Goal: Information Seeking & Learning: Learn about a topic

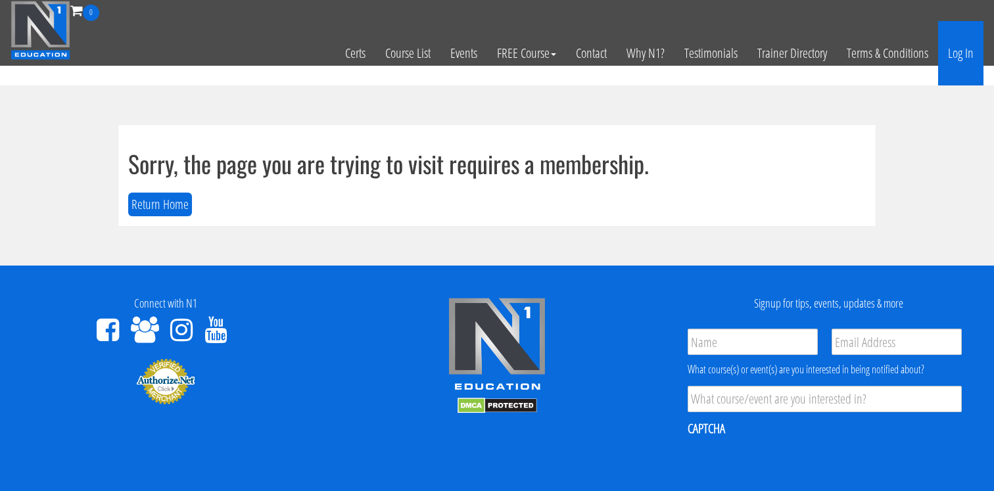
click at [943, 42] on link "Log In" at bounding box center [960, 53] width 45 height 64
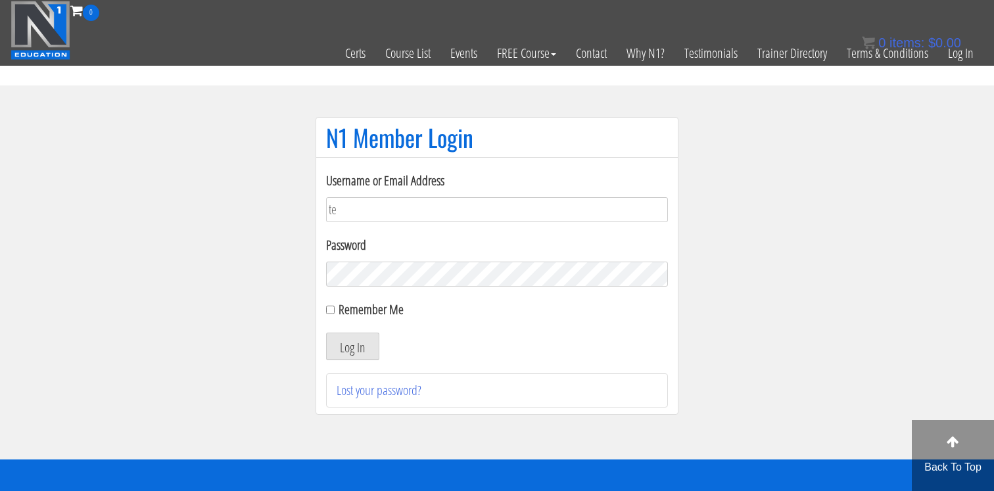
type input "tessamccombsx365@gmail.com"
click at [348, 356] on button "Log In" at bounding box center [352, 347] width 53 height 28
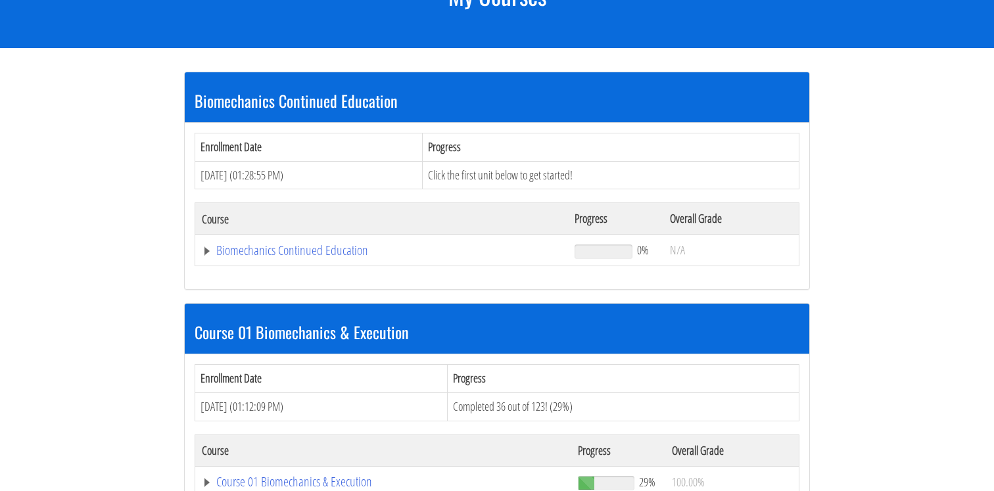
scroll to position [270, 0]
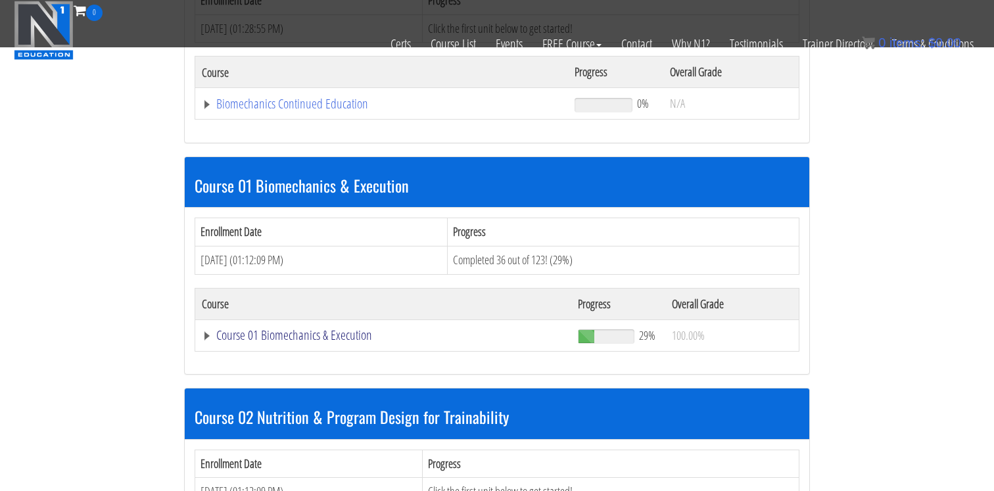
click at [308, 334] on link "Course 01 Biomechanics & Execution" at bounding box center [383, 335] width 363 height 13
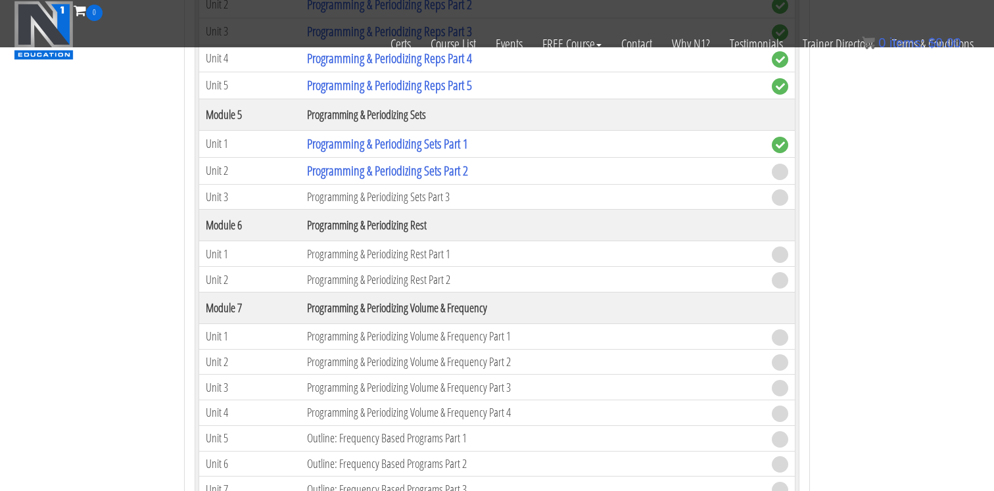
scroll to position [1603, 0]
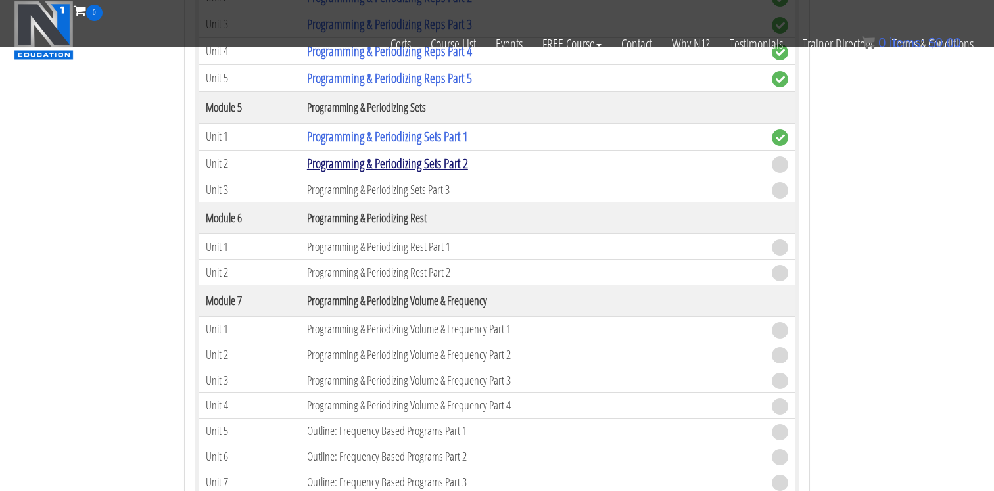
click at [463, 164] on link "Programming & Periodizing Sets Part 2" at bounding box center [387, 163] width 161 height 18
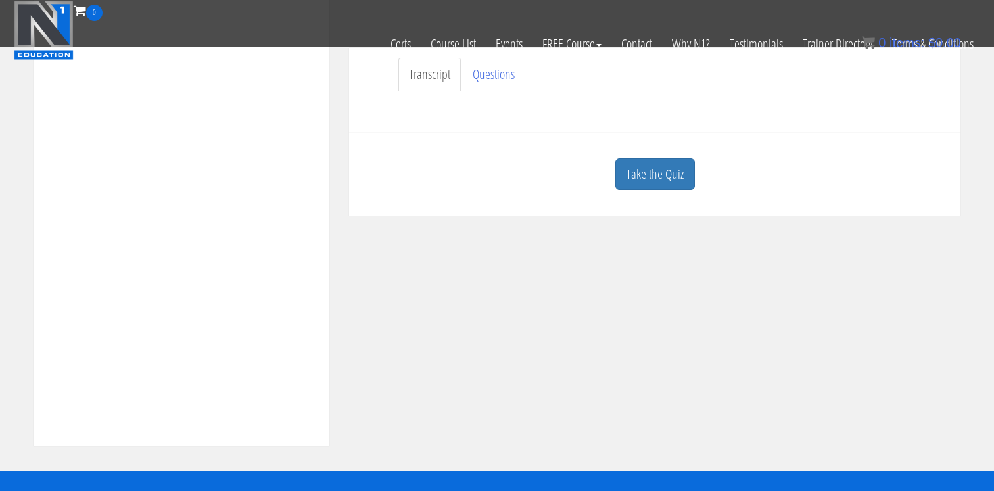
scroll to position [347, 0]
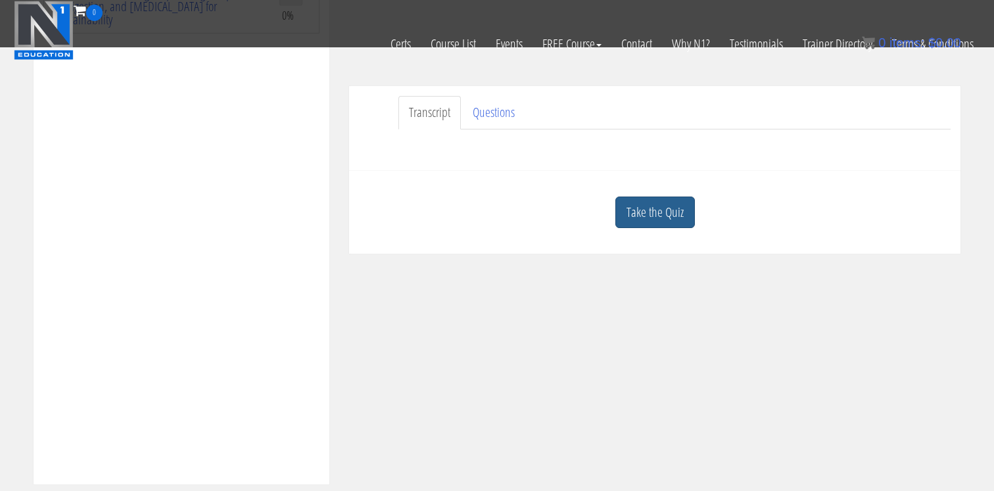
click at [652, 202] on link "Take the Quiz" at bounding box center [655, 213] width 80 height 32
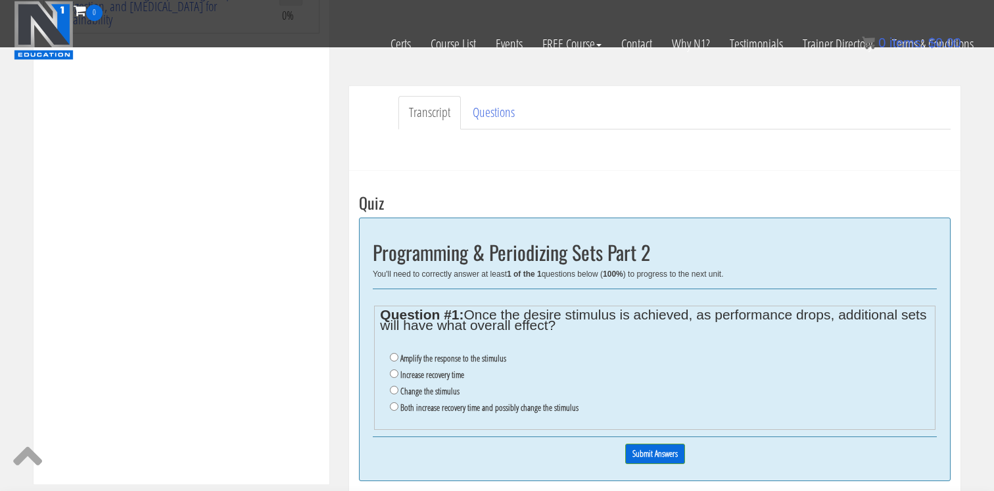
click at [472, 409] on label "Both increase recovery time and possibly change the stimulus" at bounding box center [489, 407] width 178 height 11
click at [398, 409] on input "Both increase recovery time and possibly change the stimulus" at bounding box center [394, 406] width 9 height 9
radio input "true"
click at [637, 449] on input "Submit Answers" at bounding box center [655, 454] width 60 height 20
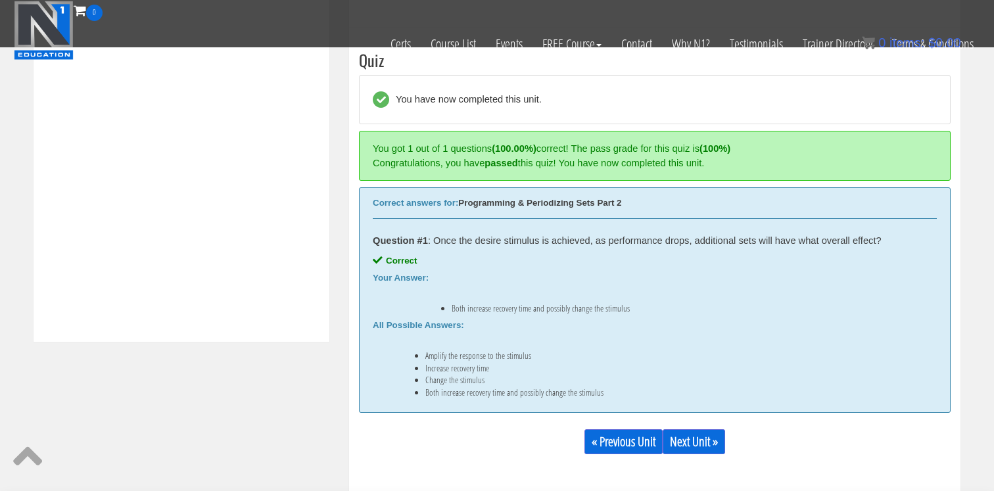
scroll to position [499, 0]
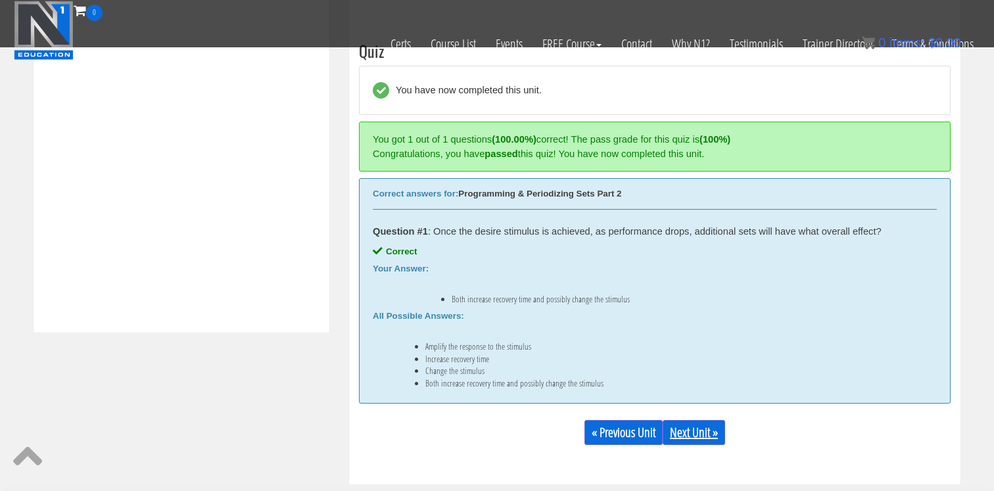
click at [713, 427] on link "Next Unit »" at bounding box center [694, 432] width 62 height 25
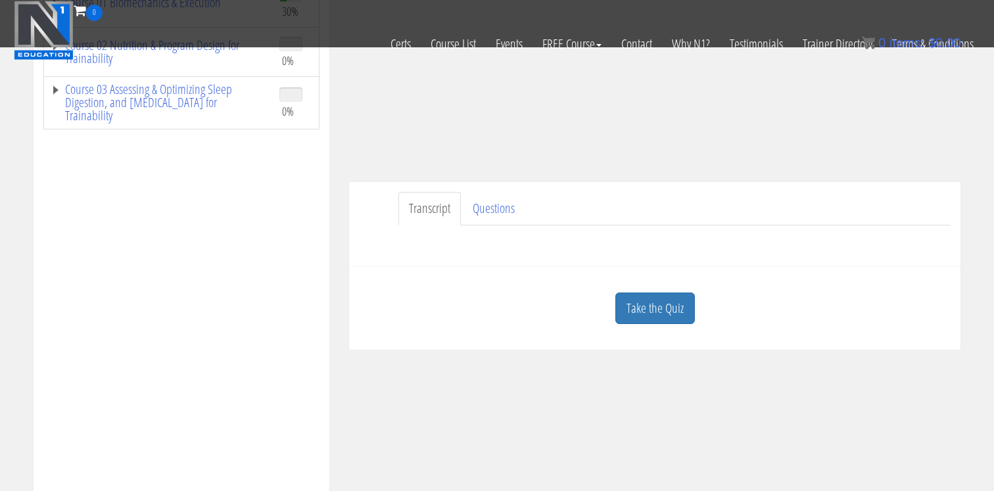
scroll to position [291, 0]
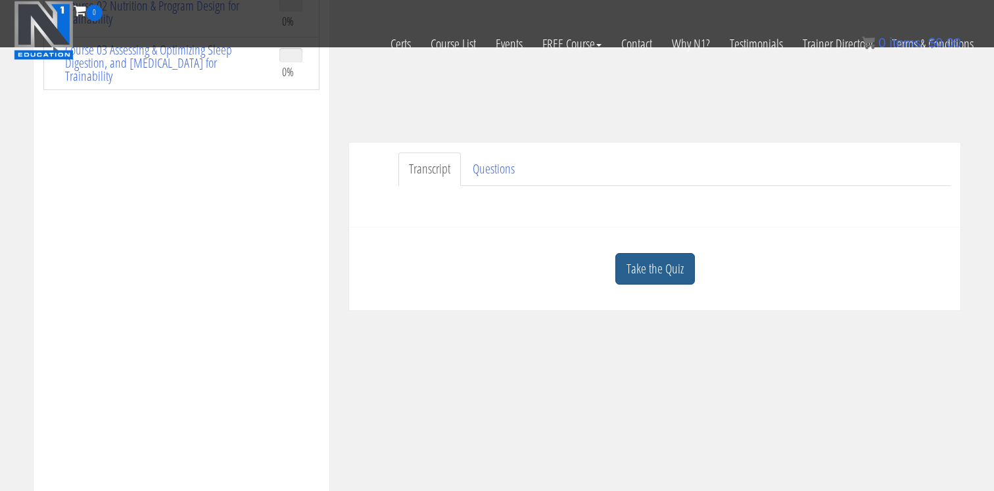
click at [650, 264] on link "Take the Quiz" at bounding box center [655, 269] width 80 height 32
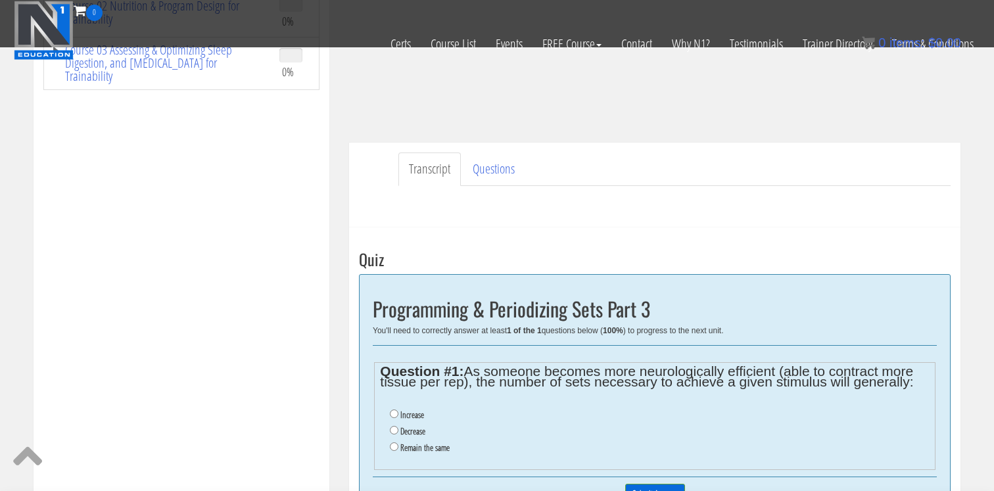
click at [403, 429] on label "Decrease" at bounding box center [412, 431] width 25 height 11
click at [398, 429] on input "Decrease" at bounding box center [394, 430] width 9 height 9
radio input "true"
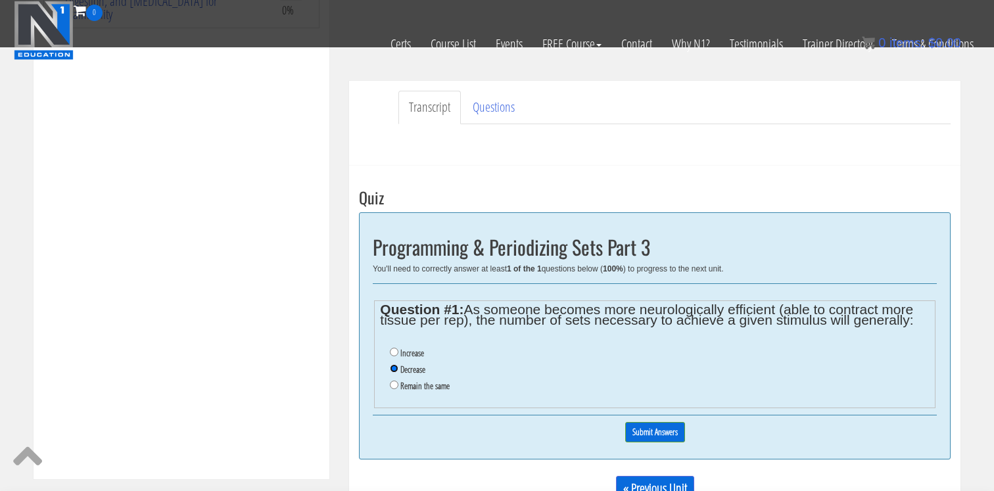
scroll to position [358, 0]
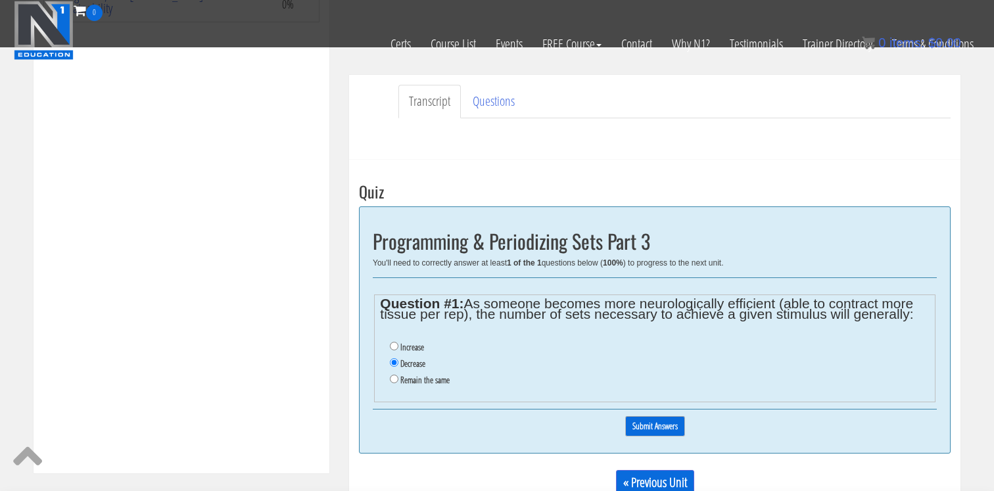
click at [662, 426] on input "Submit Answers" at bounding box center [655, 426] width 60 height 20
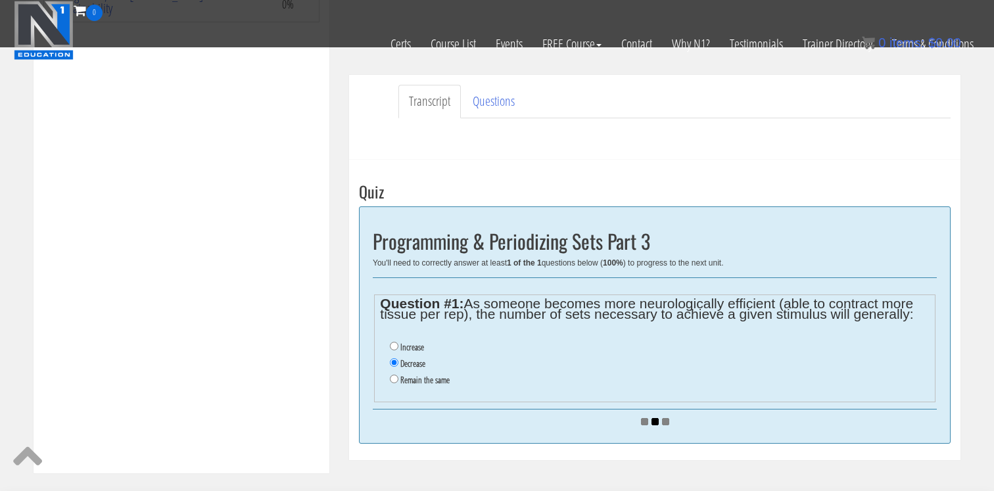
click at [407, 346] on label "Increase" at bounding box center [412, 347] width 24 height 11
click at [398, 346] on input "Increase" at bounding box center [394, 346] width 9 height 9
radio input "true"
click at [407, 346] on label "Increase" at bounding box center [412, 347] width 24 height 11
click at [398, 346] on input "Increase" at bounding box center [394, 346] width 9 height 9
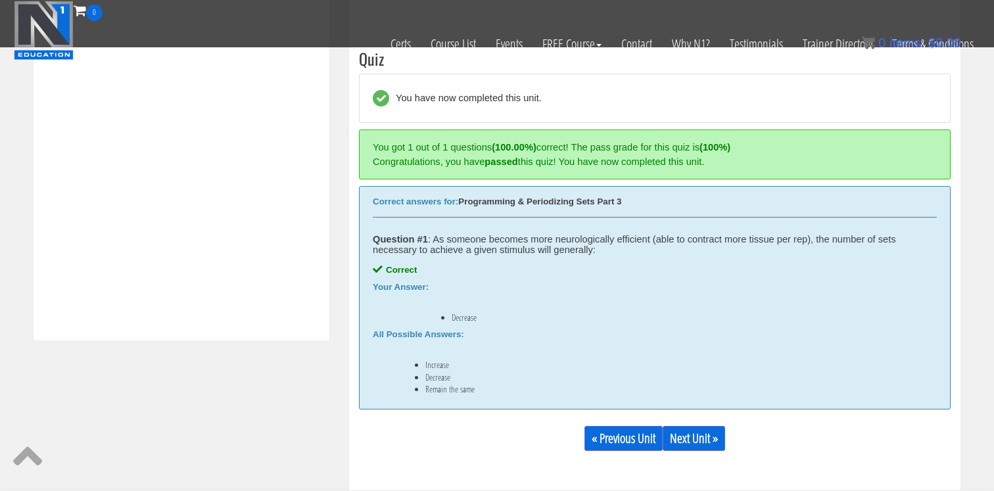
scroll to position [499, 0]
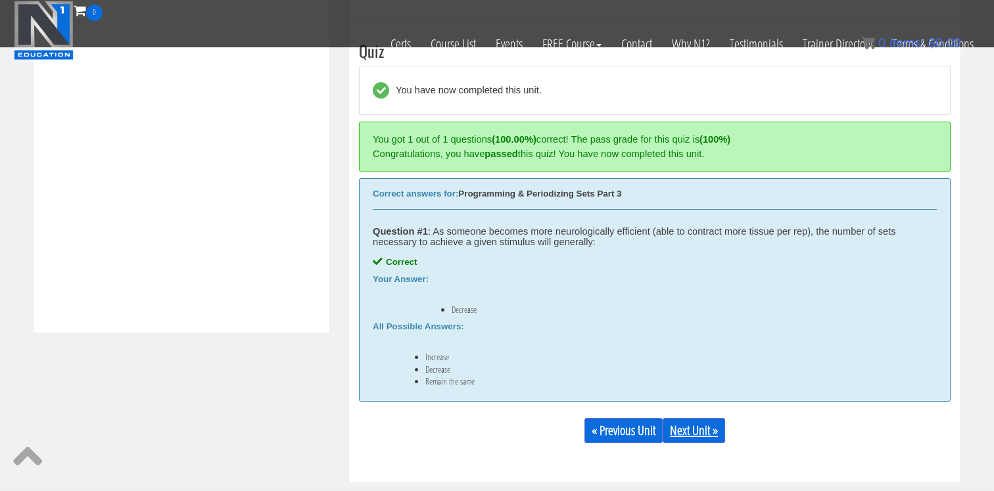
click at [697, 438] on link "Next Unit »" at bounding box center [694, 430] width 62 height 25
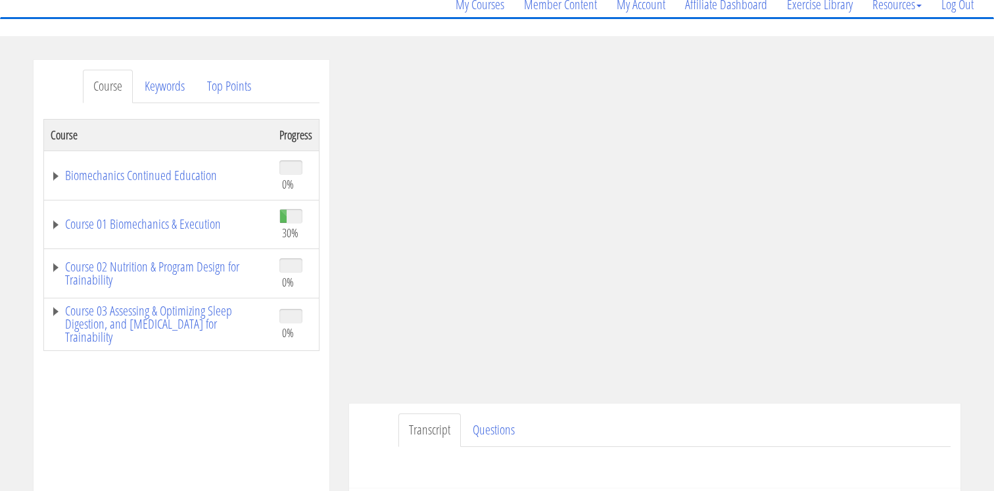
scroll to position [117, 0]
